Goal: Task Accomplishment & Management: Manage account settings

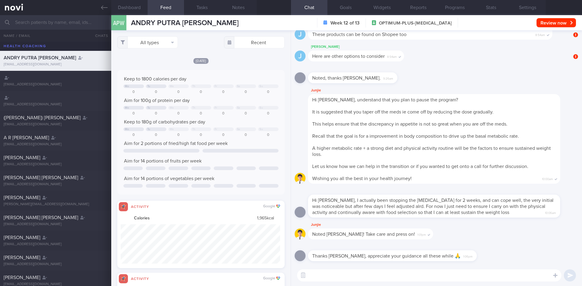
select select "7"
click at [45, 19] on input "text" at bounding box center [291, 22] width 582 height 15
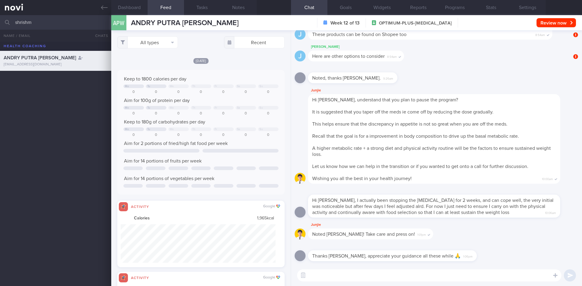
type input "shrishma"
drag, startPoint x: 35, startPoint y: 25, endPoint x: 11, endPoint y: 19, distance: 25.3
click at [11, 19] on div "shrishma All active patients Assigned patients All active patients Archived pat…" at bounding box center [291, 22] width 582 height 15
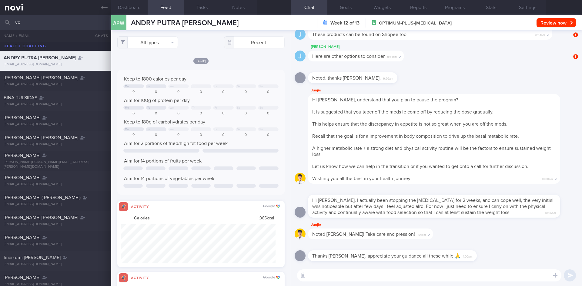
click at [30, 20] on input "vb" at bounding box center [291, 22] width 582 height 15
drag, startPoint x: 30, startPoint y: 20, endPoint x: 12, endPoint y: 20, distance: 17.3
click at [12, 20] on div "vb All active patients Assigned patients All active patients Archived patients" at bounding box center [291, 22] width 582 height 15
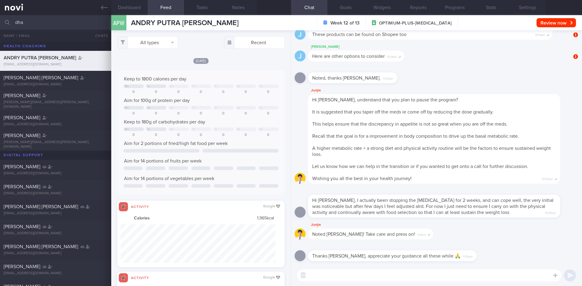
drag, startPoint x: 35, startPoint y: 23, endPoint x: 11, endPoint y: 19, distance: 24.0
click at [3, 21] on div "dha All active patients Assigned patients All active patients Archived patients" at bounding box center [291, 22] width 582 height 15
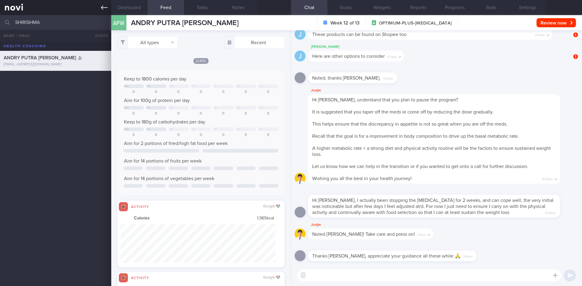
type input "SHIRISHMA"
click at [103, 8] on icon at bounding box center [104, 7] width 7 height 4
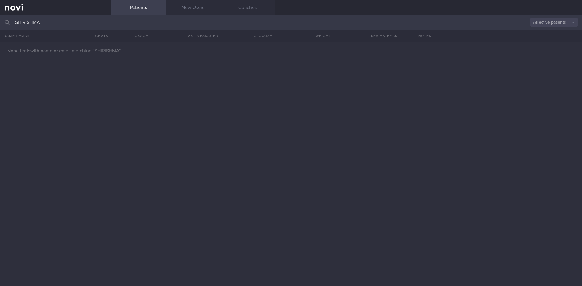
click at [556, 25] on button "All active patients" at bounding box center [554, 22] width 48 height 9
click at [548, 51] on button "Archived patients" at bounding box center [554, 50] width 48 height 9
click at [52, 20] on input "SHIRISHMA" at bounding box center [291, 22] width 582 height 15
drag, startPoint x: 51, startPoint y: 20, endPoint x: 0, endPoint y: 19, distance: 51.2
click at [0, 19] on input "SHIRISHMA" at bounding box center [291, 22] width 582 height 15
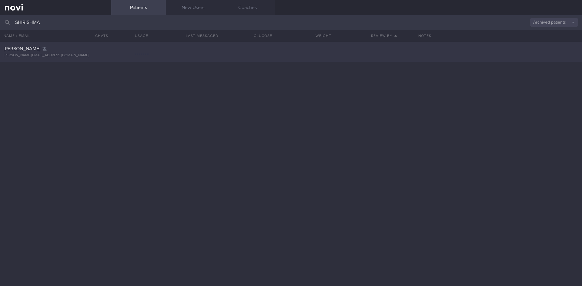
click at [86, 53] on div "DHAKAL BHATTARAI SHIRISHMA shrishma.dhakal11@gmail.com" at bounding box center [55, 52] width 111 height 12
select select "7"
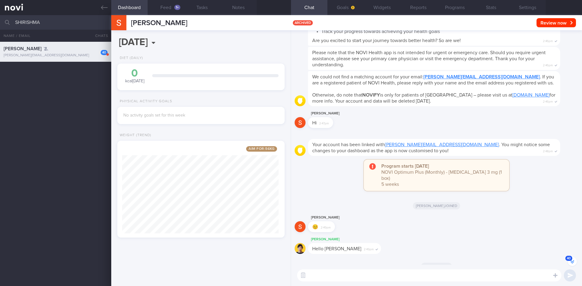
scroll to position [-1547, 0]
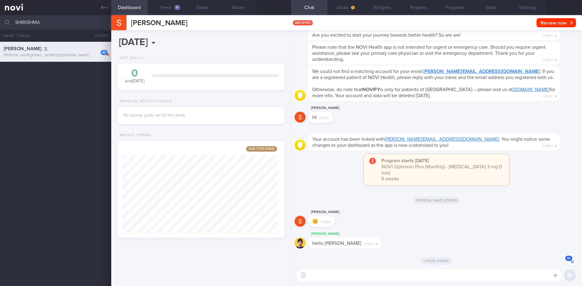
click at [573, 263] on button "40" at bounding box center [572, 261] width 9 height 9
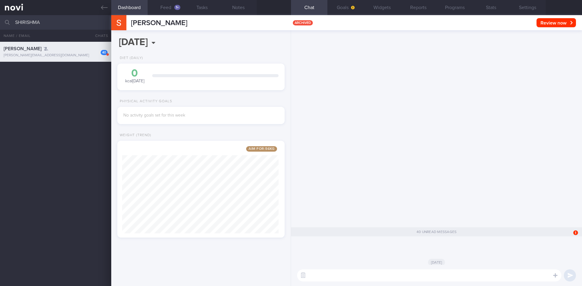
scroll to position [0, 0]
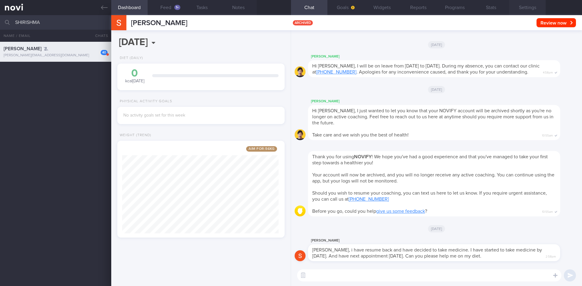
click at [529, 8] on button "Settings" at bounding box center [527, 7] width 36 height 15
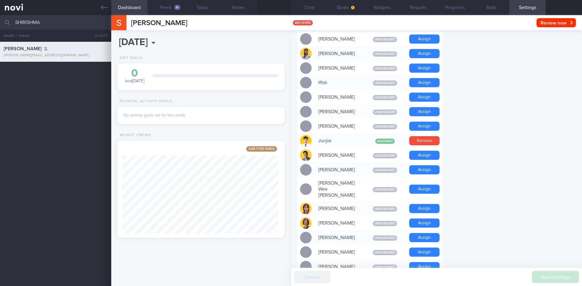
scroll to position [247, 0]
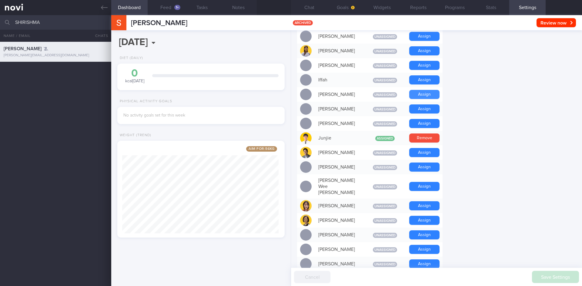
click at [423, 90] on button "Assign" at bounding box center [424, 94] width 30 height 9
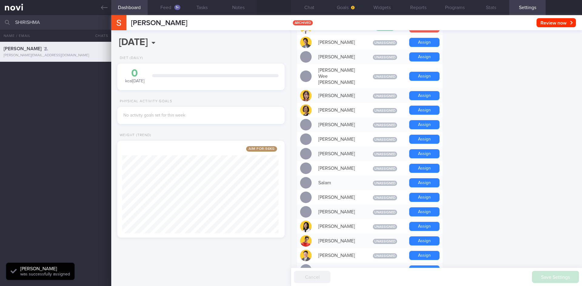
scroll to position [459, 0]
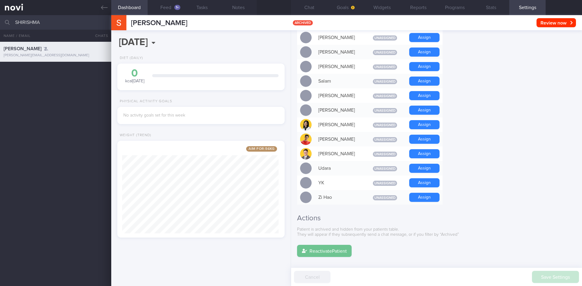
click at [311, 245] on button "Reactivate Patient" at bounding box center [324, 251] width 55 height 12
click at [169, 4] on button "Feed 1+" at bounding box center [166, 7] width 36 height 15
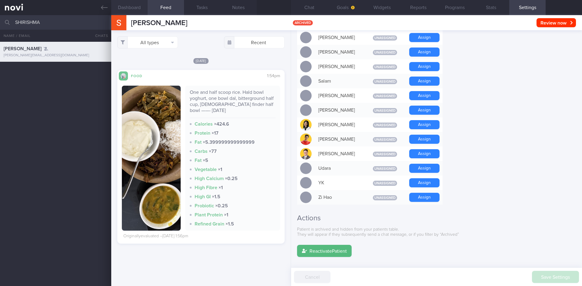
click at [138, 8] on button "Dashboard" at bounding box center [129, 7] width 36 height 15
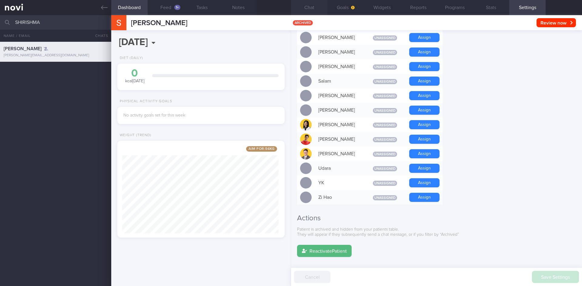
click at [308, 9] on button "Chat" at bounding box center [309, 7] width 36 height 15
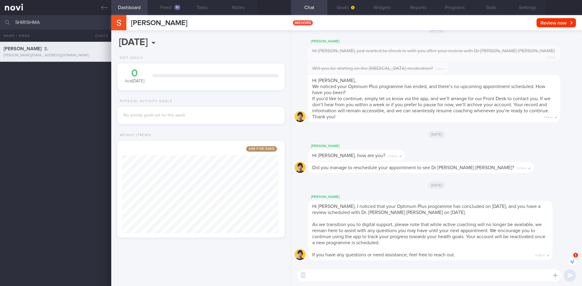
scroll to position [-255, 0]
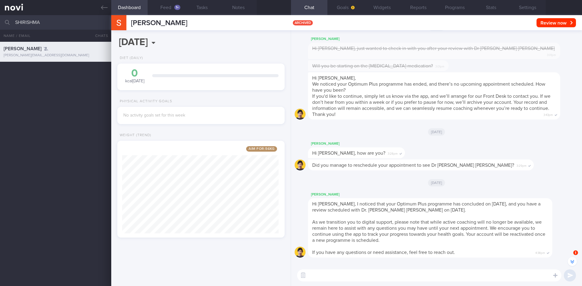
click at [167, 4] on button "Feed 1+" at bounding box center [166, 7] width 36 height 15
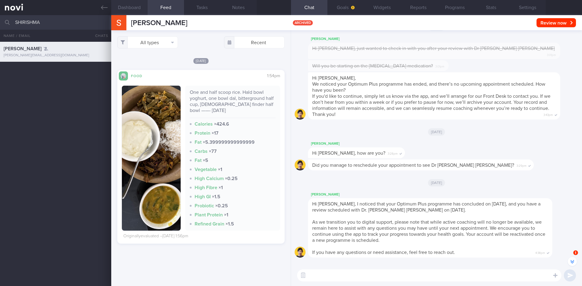
click at [132, 7] on button "Dashboard" at bounding box center [129, 7] width 36 height 15
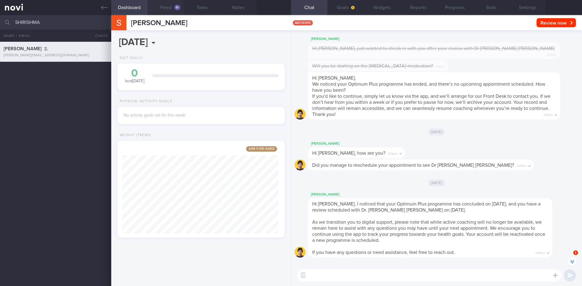
click at [175, 12] on button "Feed 1+" at bounding box center [166, 7] width 36 height 15
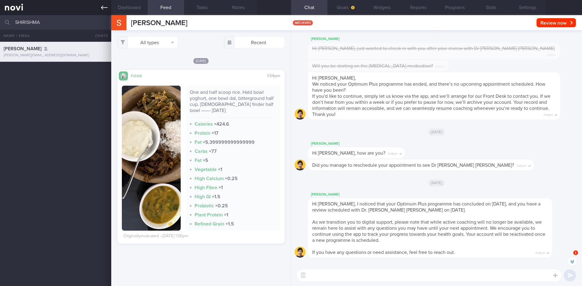
click at [100, 6] on link at bounding box center [55, 7] width 111 height 15
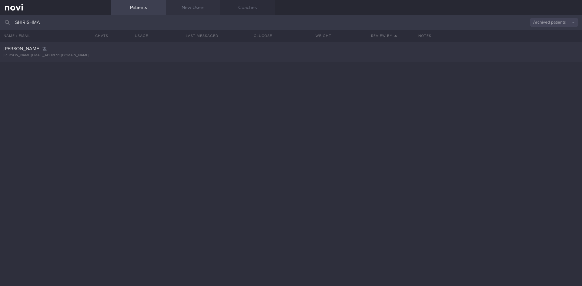
click at [193, 10] on link "New Users" at bounding box center [193, 7] width 55 height 15
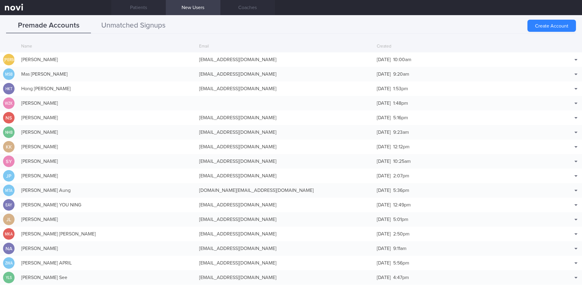
click at [148, 23] on button "Unmatched Signups" at bounding box center [133, 25] width 85 height 15
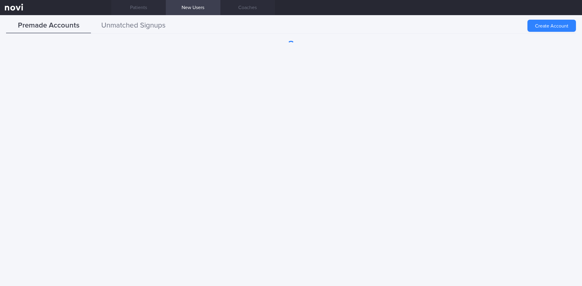
click at [131, 26] on button "Unmatched Signups" at bounding box center [133, 25] width 85 height 15
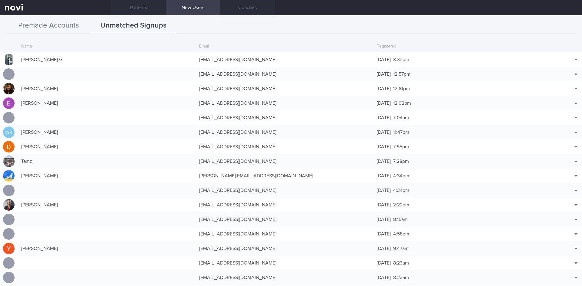
click at [37, 25] on button "Premade Accounts" at bounding box center [48, 25] width 85 height 15
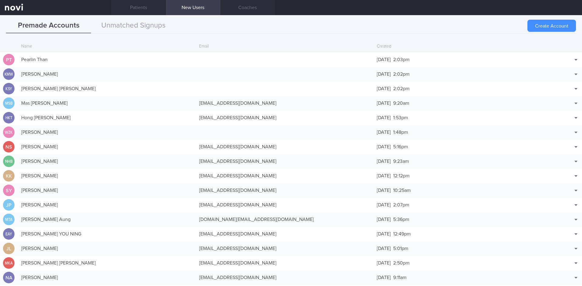
click at [553, 29] on button "Create Account" at bounding box center [551, 26] width 48 height 12
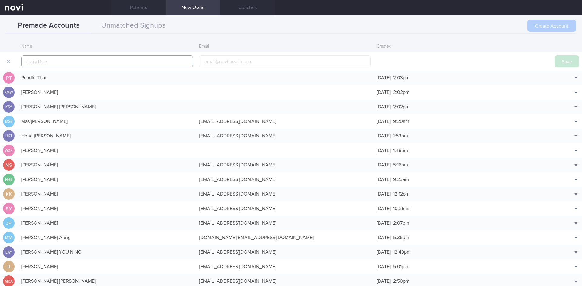
scroll to position [15, 0]
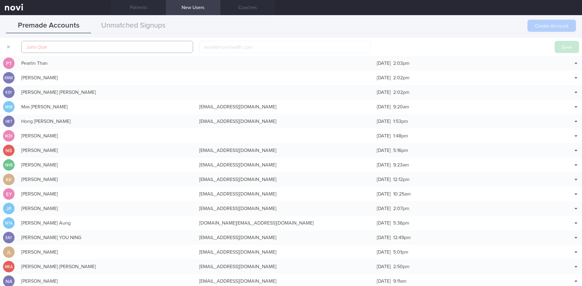
paste input "[PERSON_NAME]"
type input "[PERSON_NAME]"
click at [215, 52] on input "email" at bounding box center [285, 47] width 172 height 12
paste input "[EMAIL_ADDRESS][DOMAIN_NAME]"
click at [225, 48] on input "[EMAIL_ADDRESS][DOMAIN_NAME]" at bounding box center [285, 47] width 172 height 12
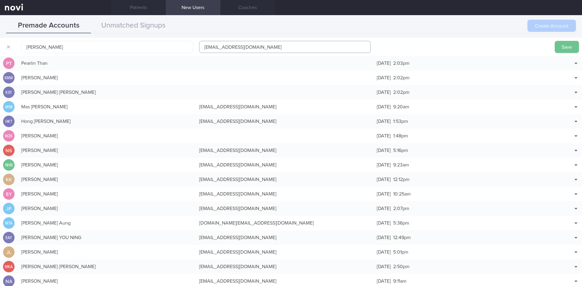
type input "[EMAIL_ADDRESS][DOMAIN_NAME]"
click at [555, 46] on button "Save" at bounding box center [567, 47] width 24 height 12
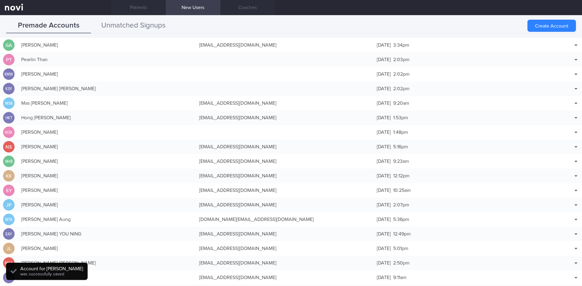
click at [130, 26] on button "Unmatched Signups" at bounding box center [133, 25] width 85 height 15
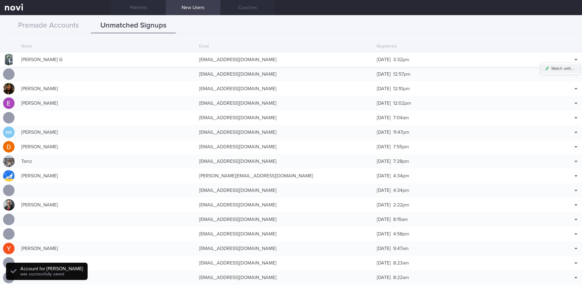
click at [561, 66] on button "Match with..." at bounding box center [560, 68] width 40 height 9
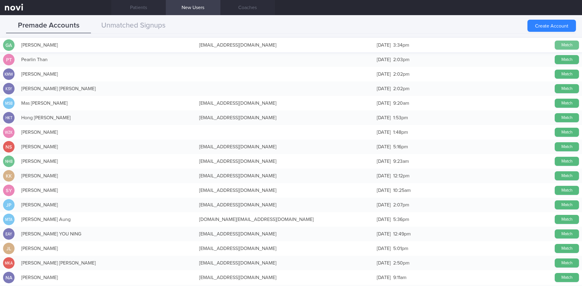
click at [566, 42] on button "Match" at bounding box center [567, 45] width 24 height 9
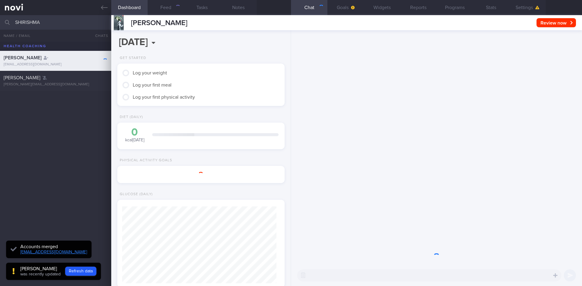
scroll to position [76, 152]
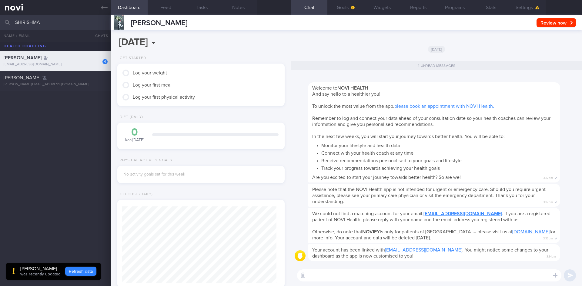
click at [96, 267] on button "Refresh data" at bounding box center [80, 271] width 31 height 9
click at [168, 12] on button "Feed" at bounding box center [166, 7] width 36 height 15
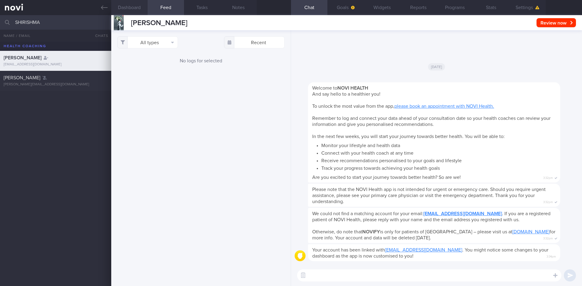
click at [132, 11] on button "Dashboard" at bounding box center [129, 7] width 36 height 15
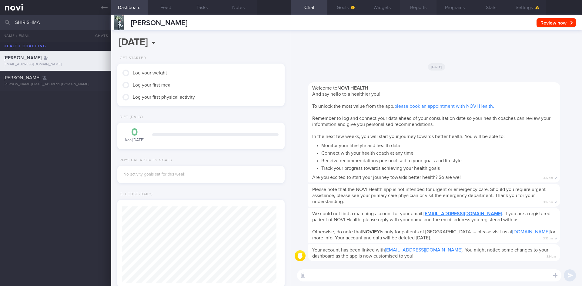
click at [422, 8] on button "Reports" at bounding box center [418, 7] width 36 height 15
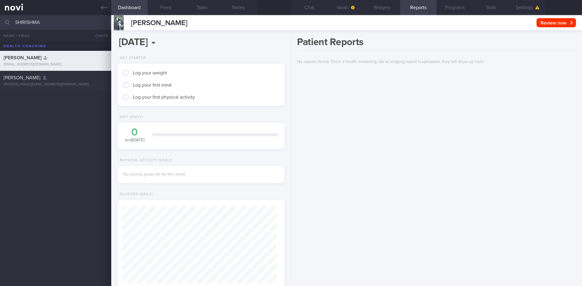
drag, startPoint x: 55, startPoint y: 24, endPoint x: 3, endPoint y: 22, distance: 52.4
click at [3, 22] on div "SHIRISHMA Archived patients Assigned patients All active patients Archived pati…" at bounding box center [291, 22] width 582 height 15
click at [62, 20] on input "[PERSON_NAME]" at bounding box center [291, 22] width 582 height 15
click at [105, 6] on icon at bounding box center [104, 7] width 7 height 7
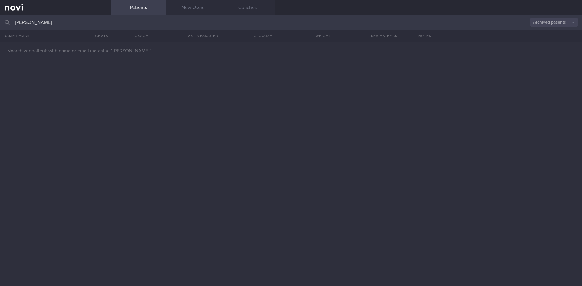
click at [54, 25] on input "[PERSON_NAME]" at bounding box center [291, 22] width 582 height 15
drag, startPoint x: 42, startPoint y: 26, endPoint x: 26, endPoint y: 22, distance: 16.2
click at [26, 22] on input "[PERSON_NAME]" at bounding box center [291, 22] width 582 height 15
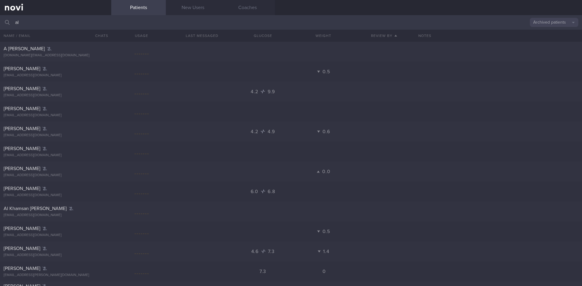
type input "a"
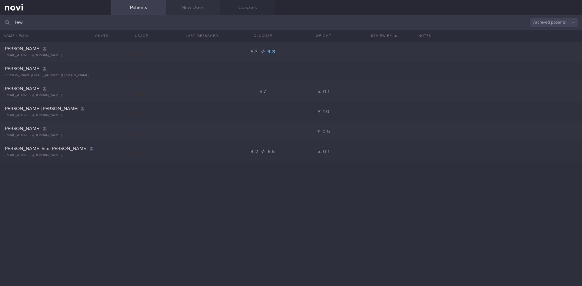
type input "lew"
click at [201, 6] on link "New Users" at bounding box center [193, 7] width 55 height 15
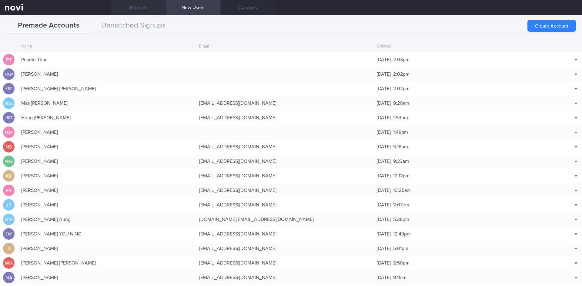
click at [134, 8] on link "Patients" at bounding box center [138, 7] width 55 height 15
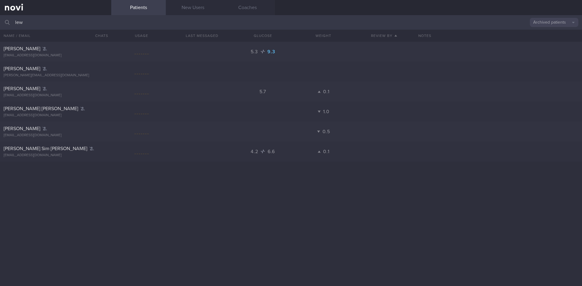
click at [550, 22] on button "Archived patients" at bounding box center [554, 22] width 48 height 9
click at [557, 32] on button "Assigned patients" at bounding box center [554, 32] width 48 height 9
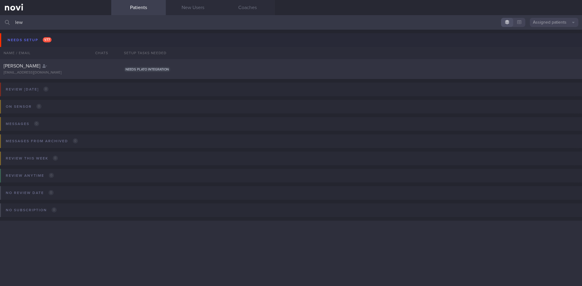
click at [555, 23] on button "Assigned patients" at bounding box center [554, 22] width 48 height 9
click at [559, 41] on button "All active patients" at bounding box center [554, 41] width 48 height 9
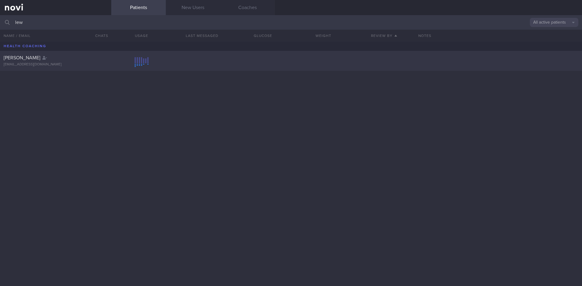
click at [78, 60] on div "[PERSON_NAME]" at bounding box center [55, 58] width 102 height 6
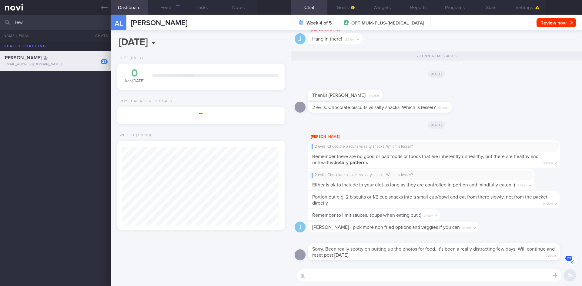
scroll to position [302937, 302861]
click at [574, 264] on button "23" at bounding box center [572, 261] width 9 height 9
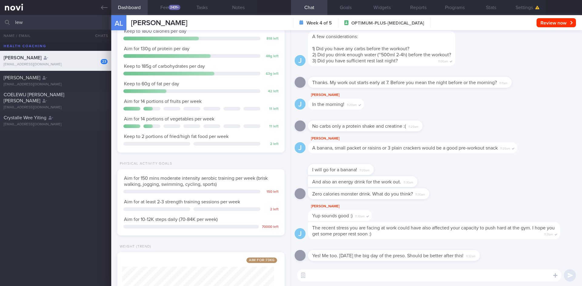
scroll to position [142, 0]
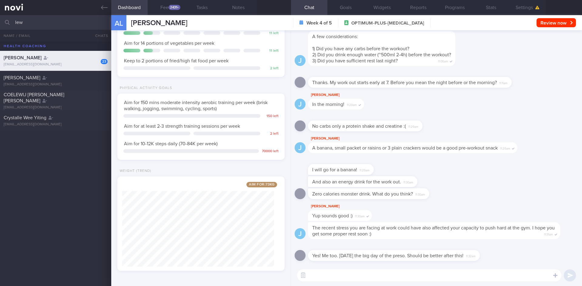
click at [162, 5] on button "Feed 2431+" at bounding box center [166, 7] width 36 height 15
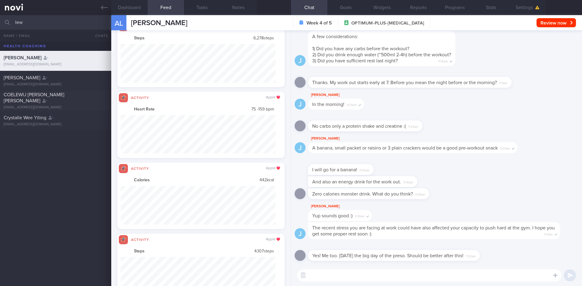
scroll to position [38, 155]
drag, startPoint x: 41, startPoint y: 22, endPoint x: 1, endPoint y: 23, distance: 39.7
click at [0, 23] on input "lew" at bounding box center [291, 22] width 582 height 15
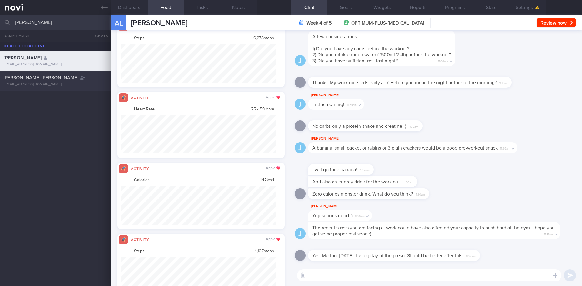
click at [78, 82] on div "[EMAIL_ADDRESS][DOMAIN_NAME]" at bounding box center [56, 84] width 104 height 5
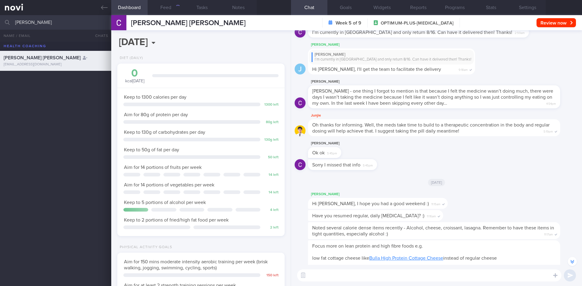
scroll to position [-121, 0]
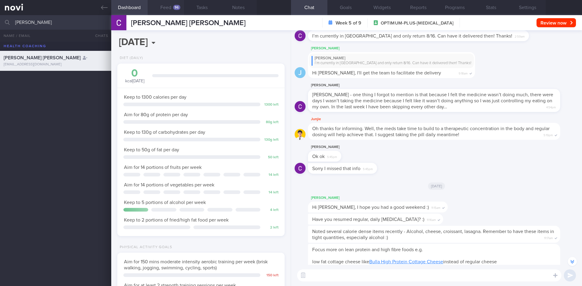
click at [172, 7] on button "Feed 96" at bounding box center [166, 7] width 36 height 15
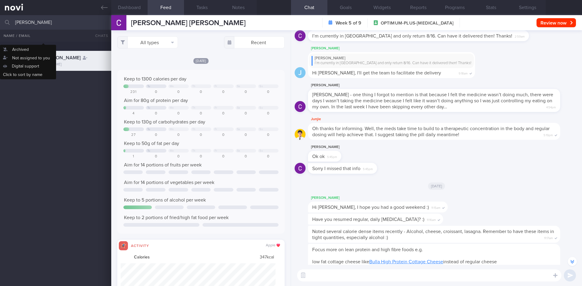
scroll to position [38, 155]
drag, startPoint x: 62, startPoint y: 22, endPoint x: 24, endPoint y: 17, distance: 39.2
click at [21, 20] on input "[PERSON_NAME]" at bounding box center [291, 22] width 582 height 15
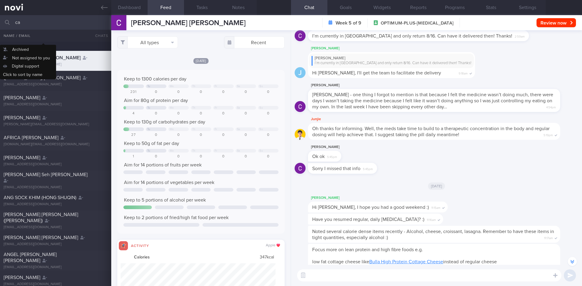
type input "c"
type input "fify"
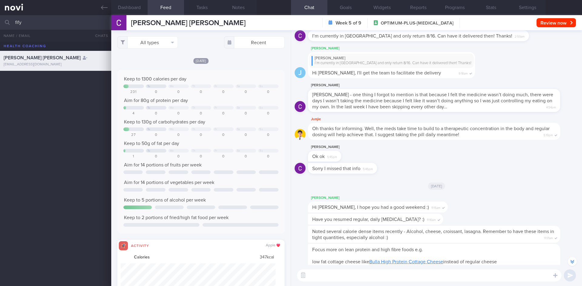
drag, startPoint x: 30, startPoint y: 24, endPoint x: 25, endPoint y: 24, distance: 5.2
click at [25, 24] on input "fify" at bounding box center [291, 22] width 582 height 15
drag, startPoint x: 22, startPoint y: 23, endPoint x: 12, endPoint y: 22, distance: 10.4
click at [12, 22] on div "fify All active patients Assigned patients All active patients Archived patients" at bounding box center [291, 22] width 582 height 15
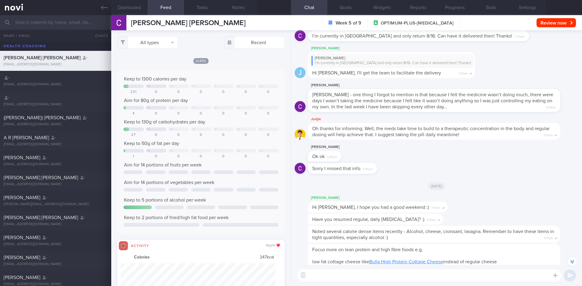
click at [28, 20] on input "text" at bounding box center [291, 22] width 582 height 15
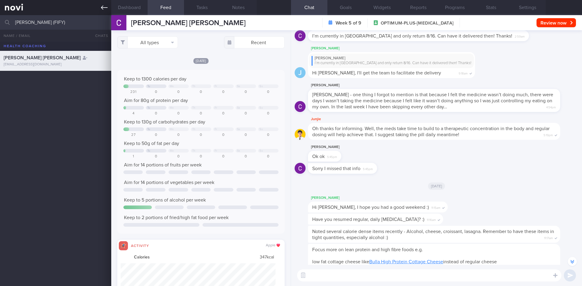
type input "[PERSON_NAME] (FIFY)"
click at [101, 7] on icon at bounding box center [104, 7] width 7 height 7
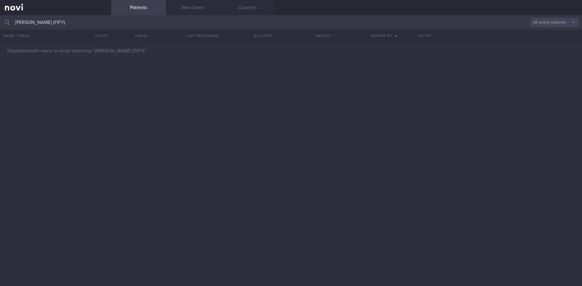
click at [106, 24] on input "[PERSON_NAME] (FIFY)" at bounding box center [291, 22] width 582 height 15
click at [557, 23] on button "All active patients" at bounding box center [554, 22] width 48 height 9
click at [549, 51] on button "Archived patients" at bounding box center [554, 50] width 48 height 9
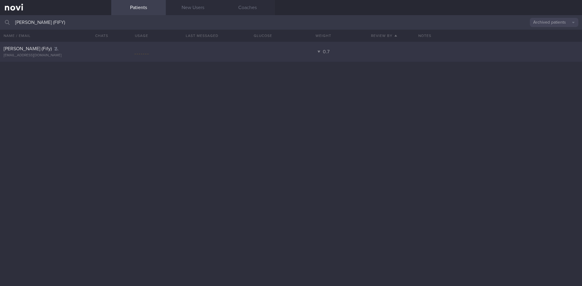
click at [93, 53] on div "[PERSON_NAME] (Fify) [EMAIL_ADDRESS][DOMAIN_NAME]" at bounding box center [55, 52] width 111 height 12
select select "7"
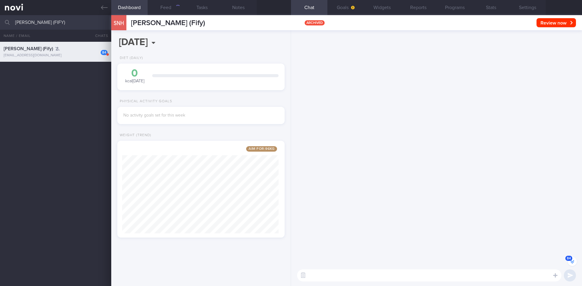
scroll to position [-3098, 0]
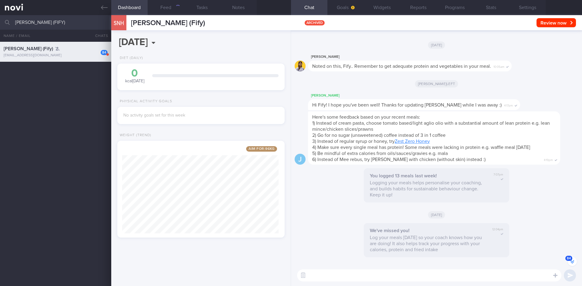
click at [568, 259] on span "84" at bounding box center [568, 258] width 7 height 5
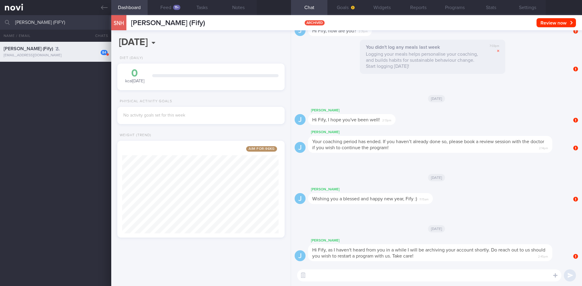
scroll to position [87, 157]
click at [164, 9] on button "Feed 11+" at bounding box center [166, 7] width 36 height 15
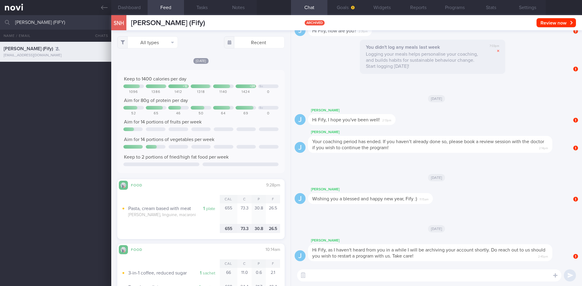
drag, startPoint x: 97, startPoint y: 25, endPoint x: 29, endPoint y: 21, distance: 67.4
click at [13, 25] on div "[PERSON_NAME] (FIFY) Archived patients Assigned patients All active patients Ar…" at bounding box center [291, 22] width 582 height 15
click at [107, 4] on link at bounding box center [55, 7] width 111 height 15
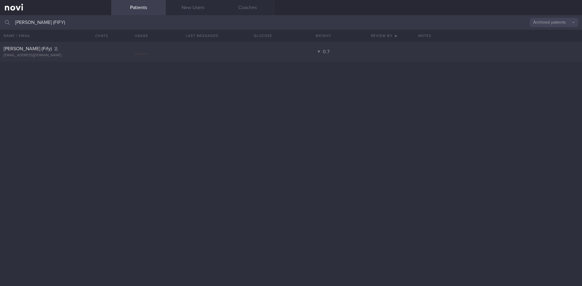
click at [557, 27] on button "Archived patients" at bounding box center [554, 22] width 48 height 9
click at [555, 39] on button "All active patients" at bounding box center [554, 41] width 48 height 9
click at [115, 24] on input "[PERSON_NAME] (FIFY)" at bounding box center [291, 22] width 582 height 15
click at [230, 185] on div at bounding box center [291, 164] width 582 height 245
drag, startPoint x: 109, startPoint y: 24, endPoint x: 3, endPoint y: 28, distance: 106.4
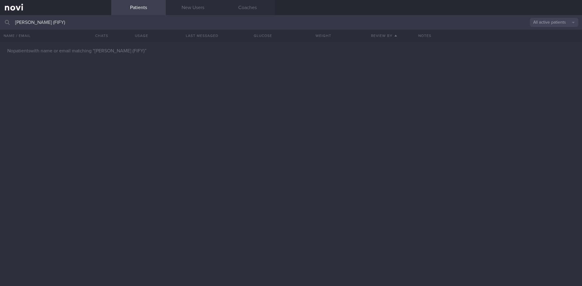
click at [3, 28] on div "[PERSON_NAME] (FIFY) All active patients Assigned patients All active patients …" at bounding box center [291, 22] width 582 height 15
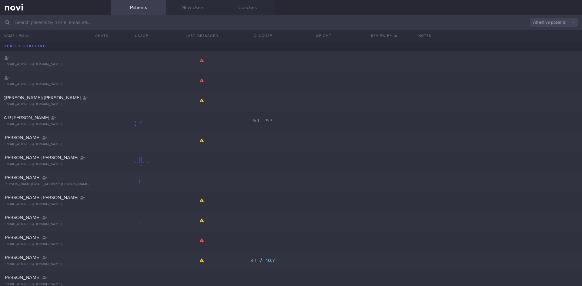
click at [49, 23] on input "text" at bounding box center [291, 22] width 582 height 15
click at [552, 24] on button "All active patients" at bounding box center [554, 22] width 48 height 9
click at [547, 48] on button "Archived patients" at bounding box center [554, 50] width 48 height 9
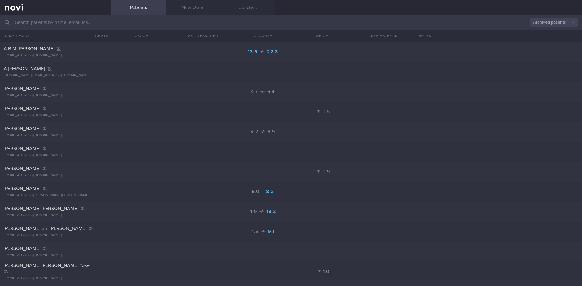
click at [84, 23] on input "text" at bounding box center [291, 22] width 582 height 15
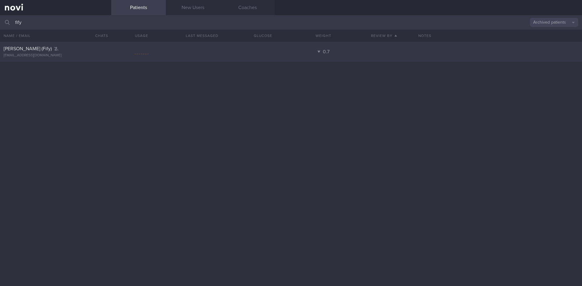
type input "fify"
click at [102, 52] on div "[PERSON_NAME] (Fify) [EMAIL_ADDRESS][DOMAIN_NAME]" at bounding box center [55, 52] width 111 height 12
select select "7"
